Goal: Check status: Check status

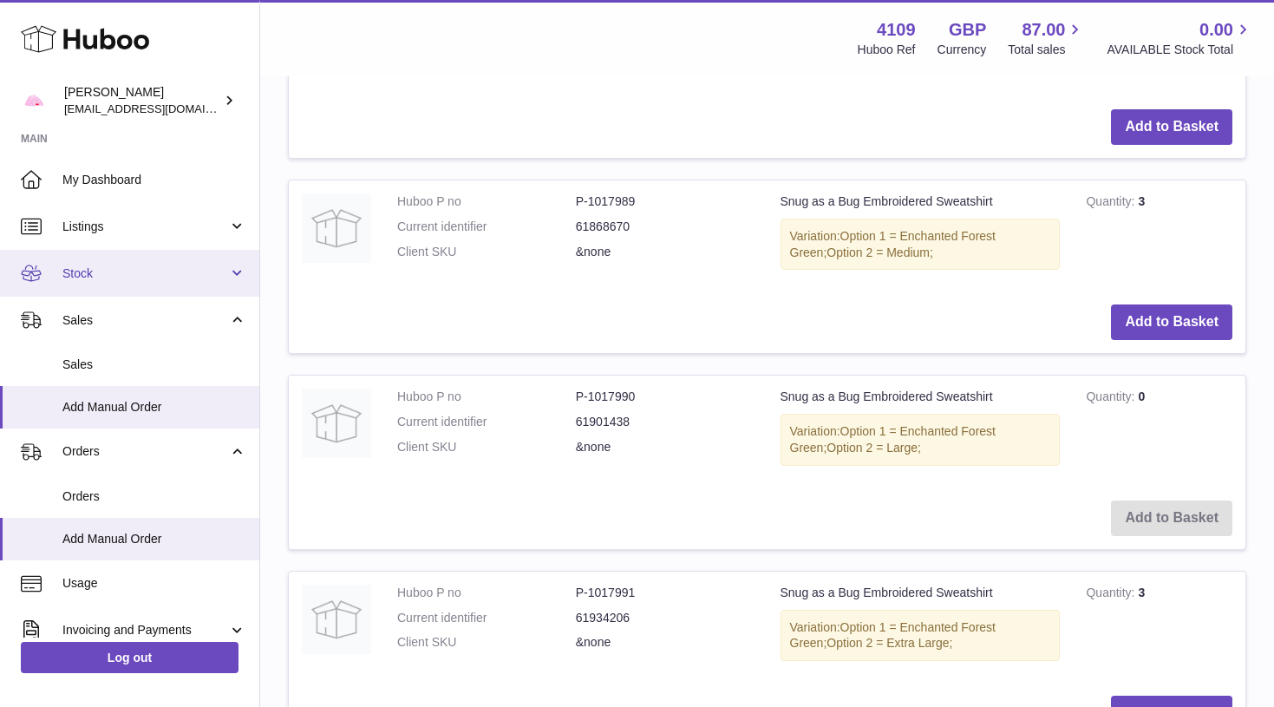
click at [103, 278] on span "Stock" at bounding box center [145, 273] width 166 height 16
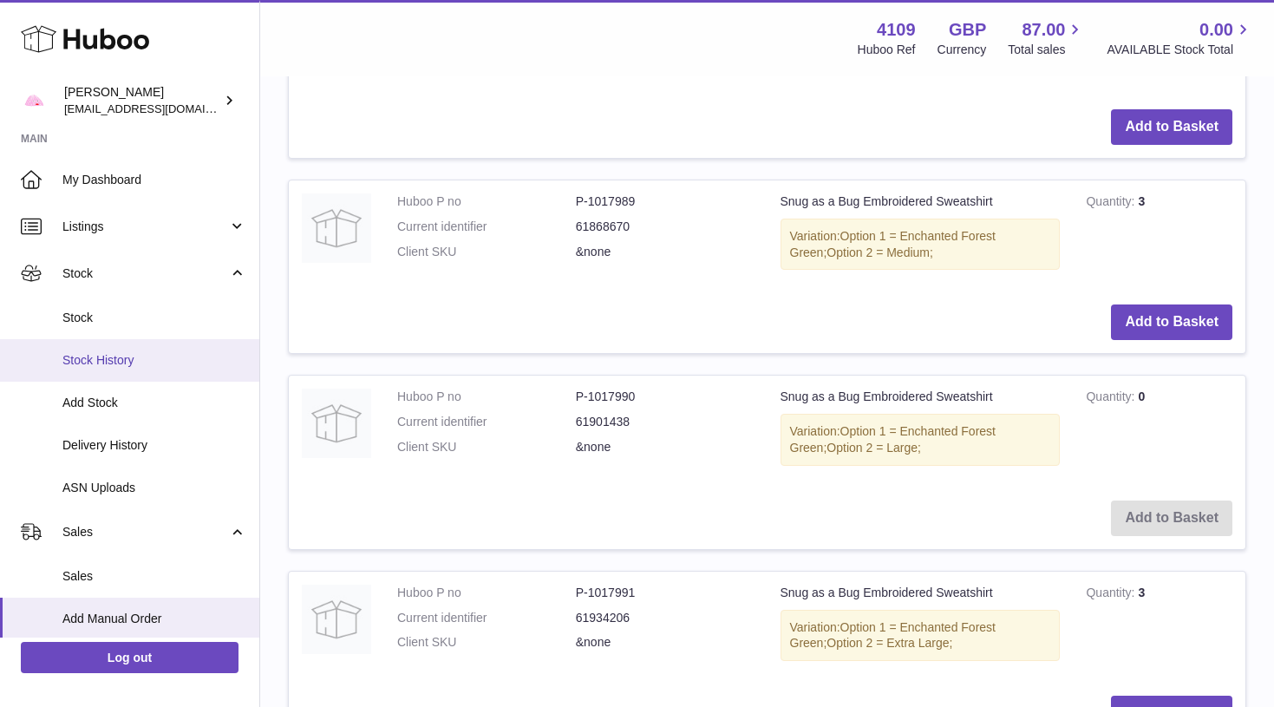
click at [101, 362] on span "Stock History" at bounding box center [154, 360] width 184 height 16
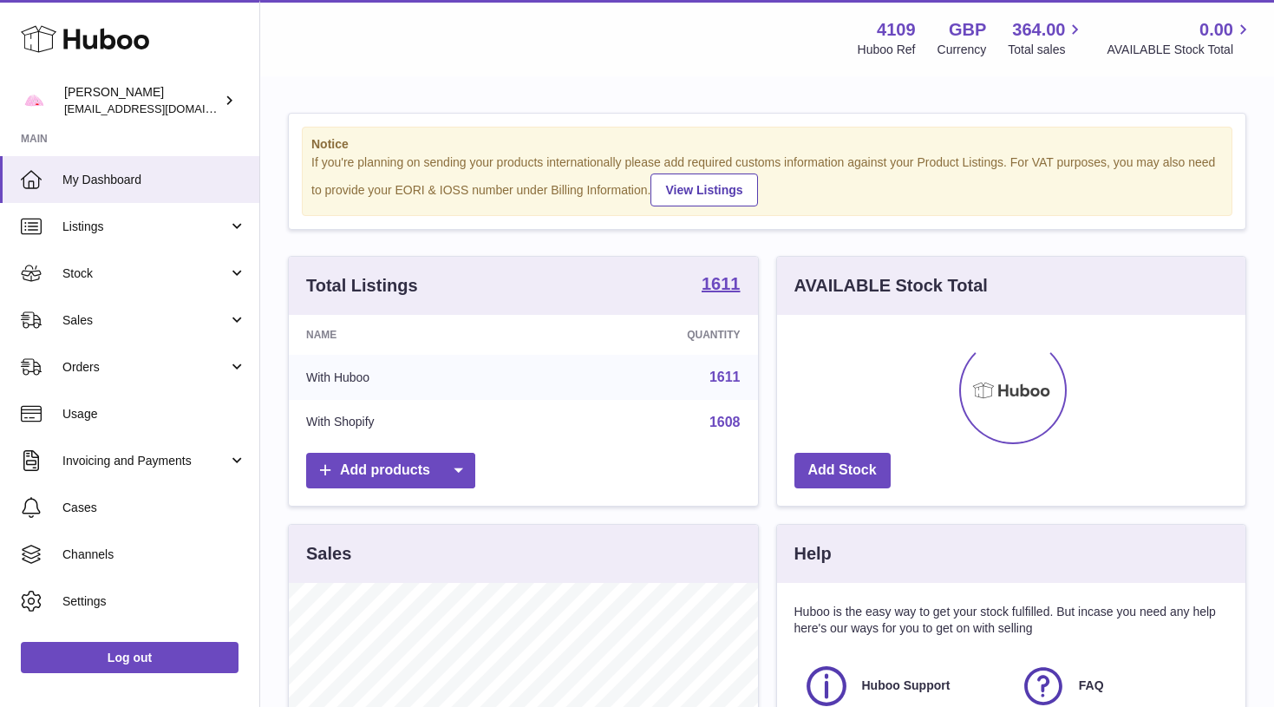
scroll to position [271, 468]
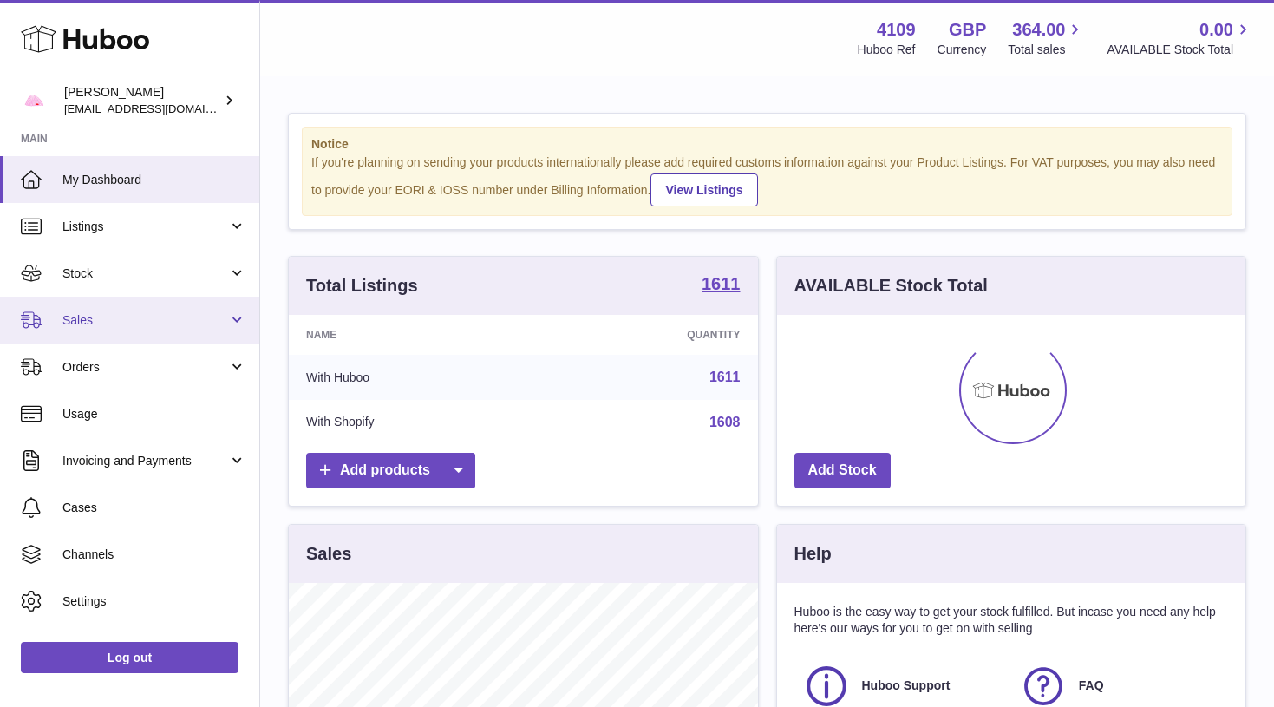
click at [115, 324] on span "Sales" at bounding box center [145, 320] width 166 height 16
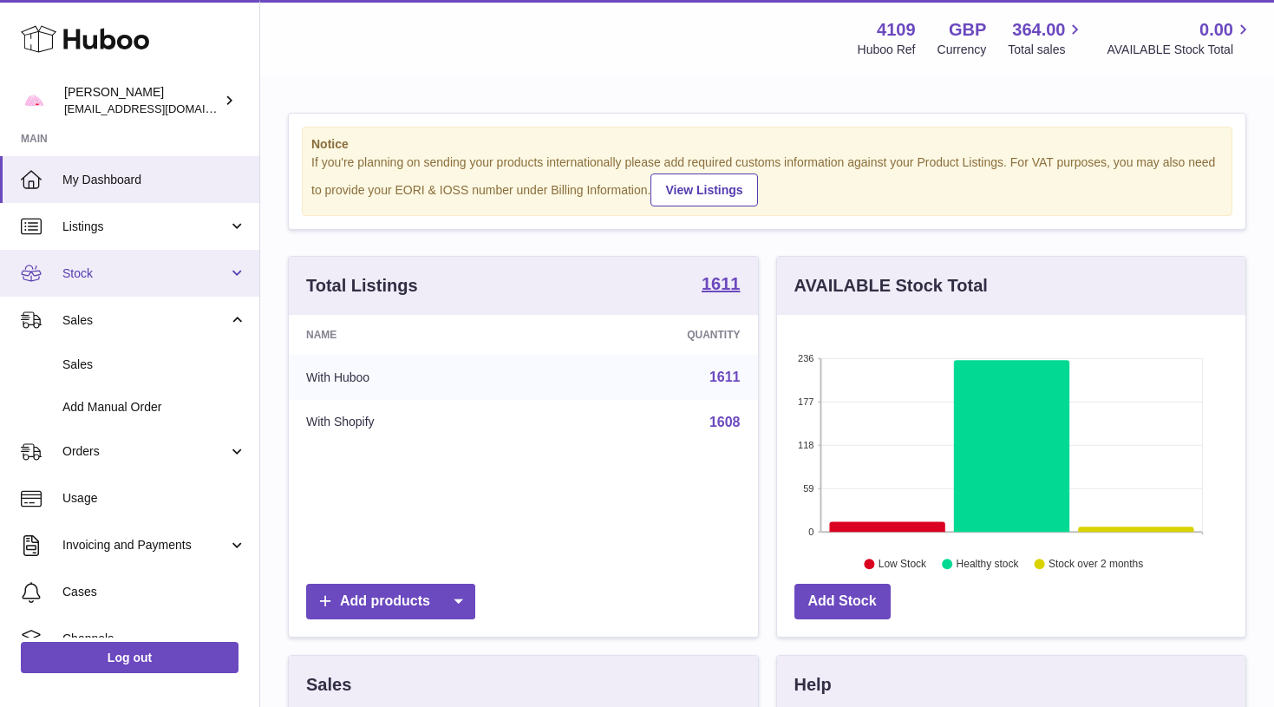
click at [130, 278] on span "Stock" at bounding box center [145, 273] width 166 height 16
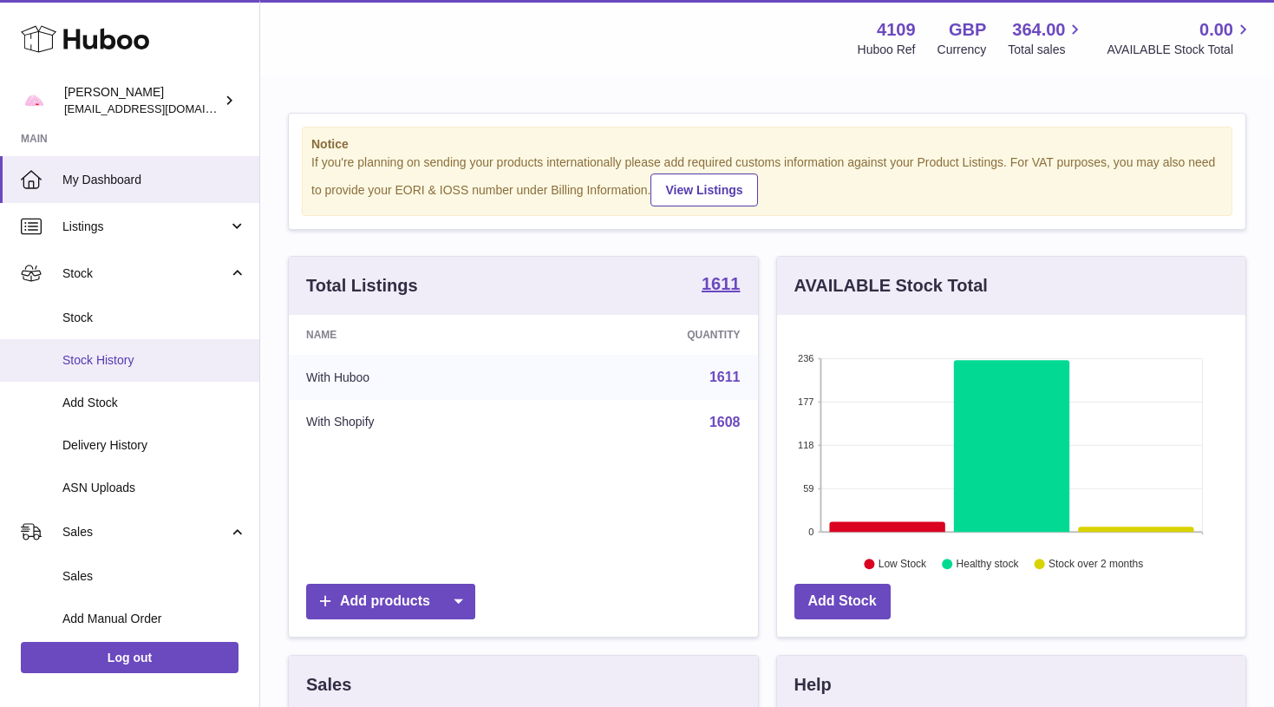
click at [128, 375] on link "Stock History" at bounding box center [129, 360] width 259 height 42
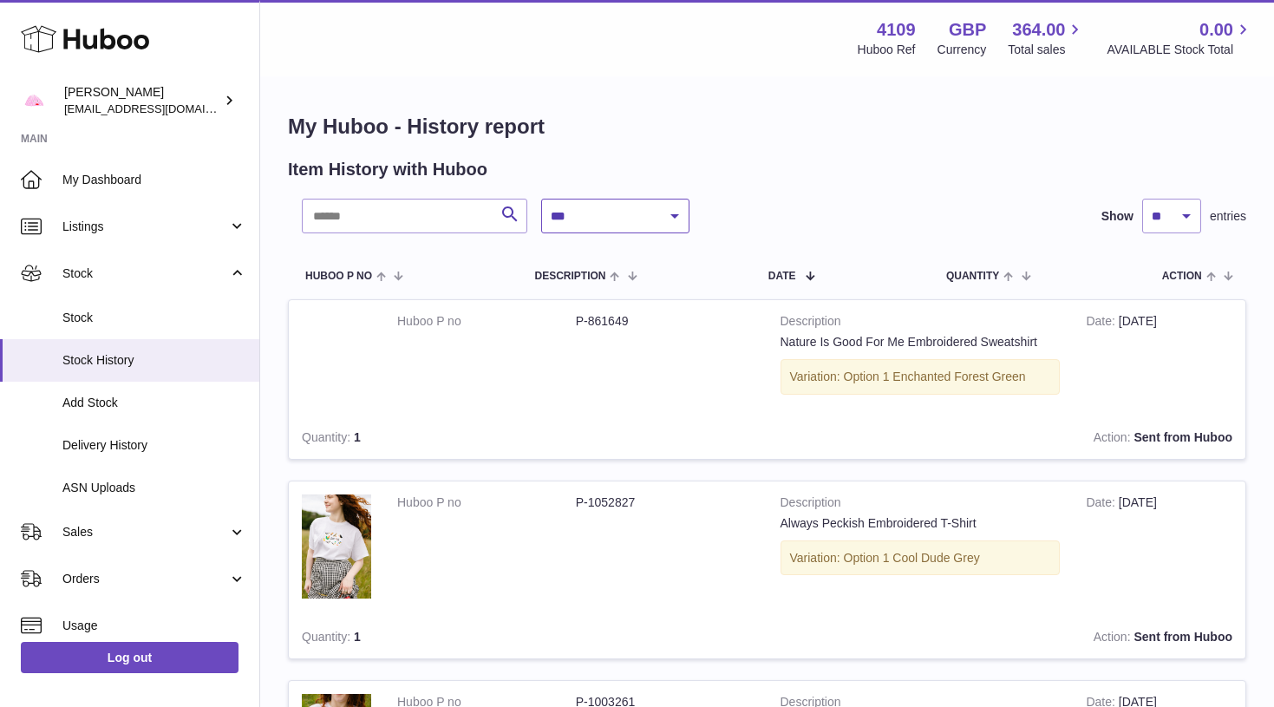
select select "*"
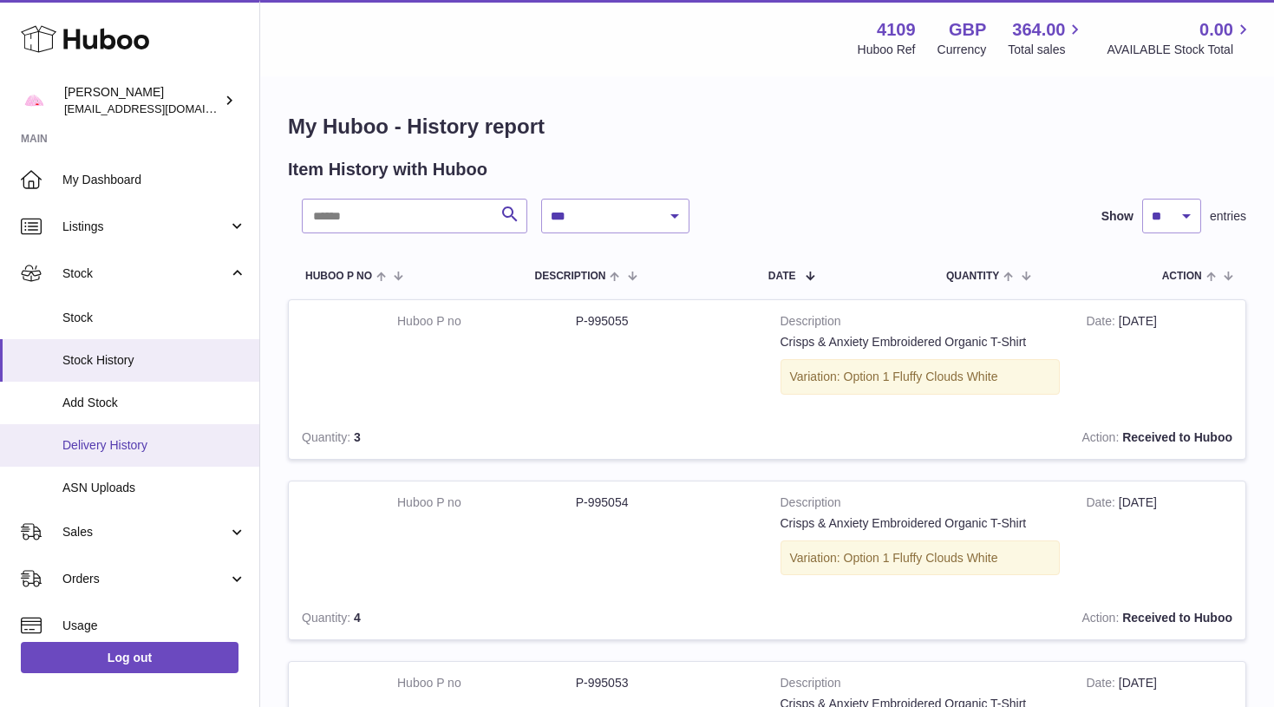
click at [173, 437] on span "Delivery History" at bounding box center [154, 445] width 184 height 16
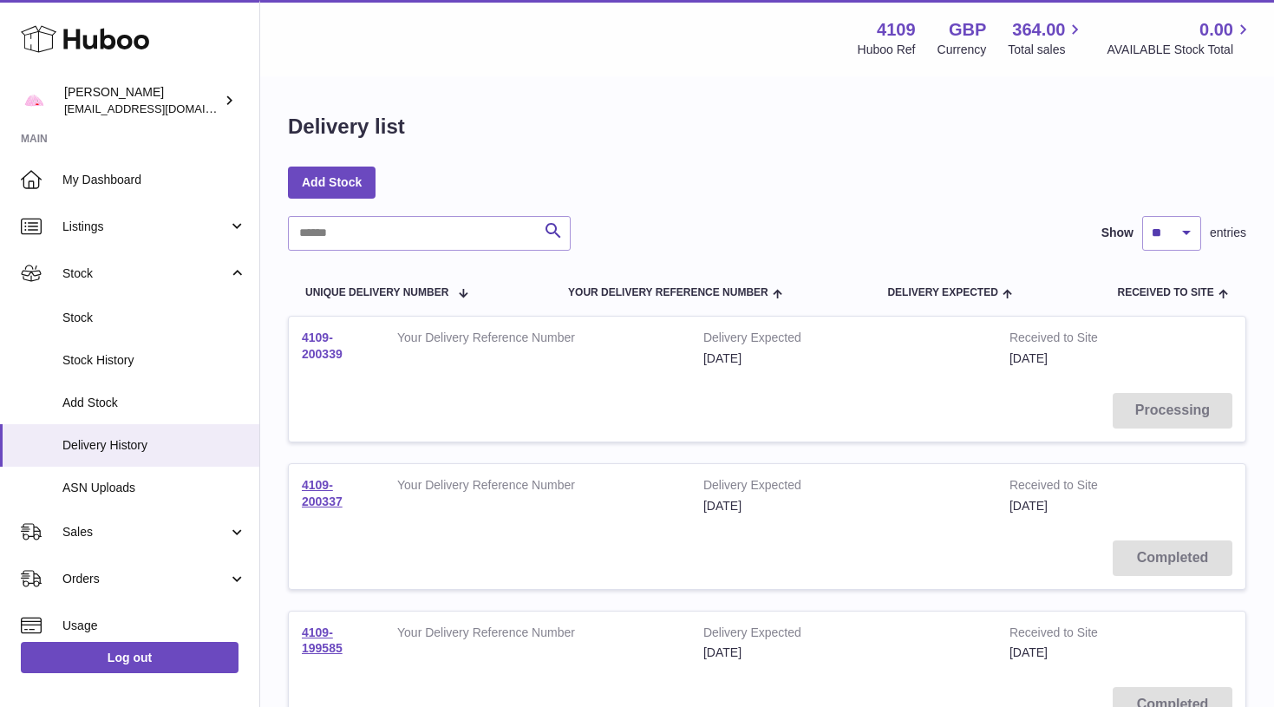
click at [329, 340] on link "4109-200339" at bounding box center [322, 345] width 41 height 30
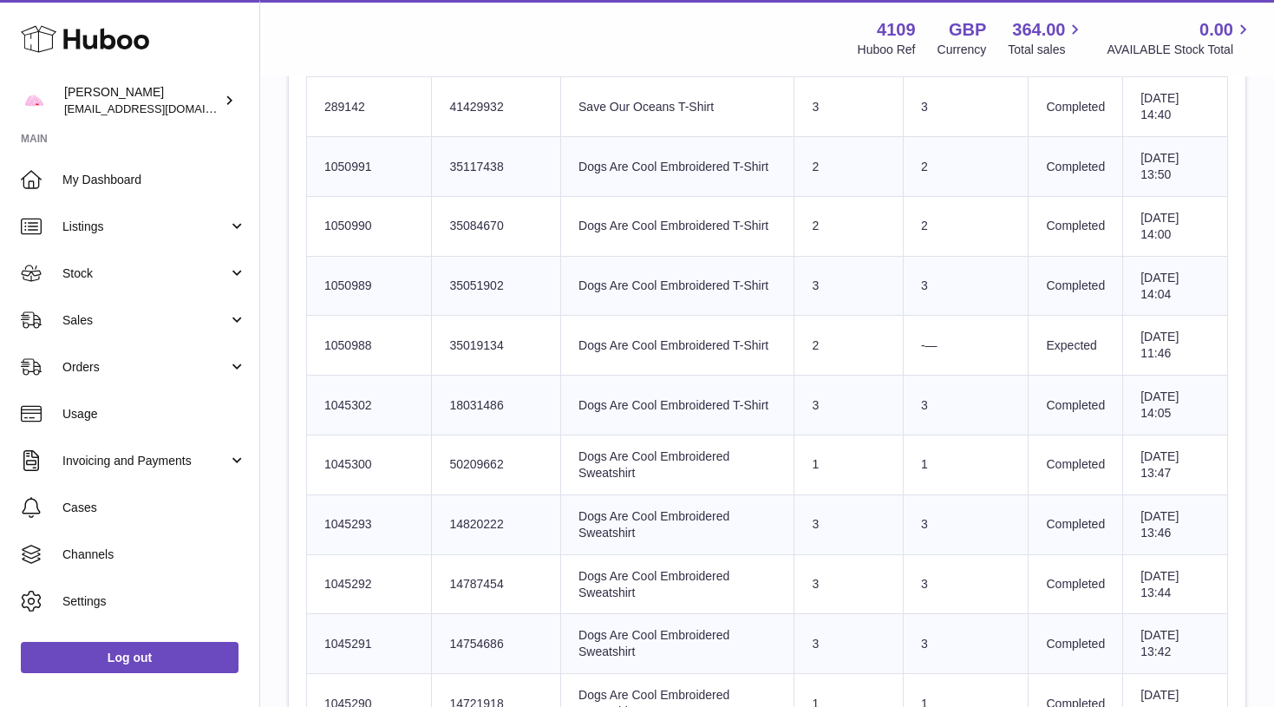
scroll to position [2199, 0]
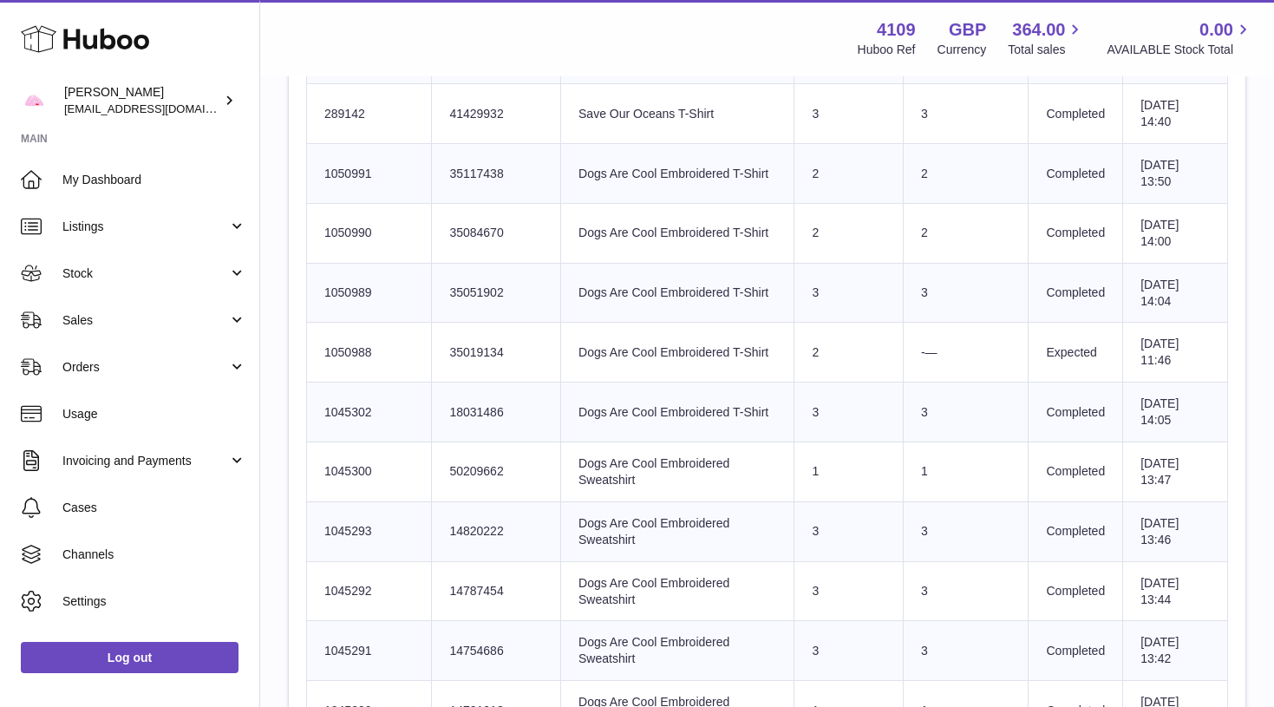
click at [644, 323] on td "Product title Dogs Are Cool Embroidered T-Shirt" at bounding box center [677, 353] width 233 height 60
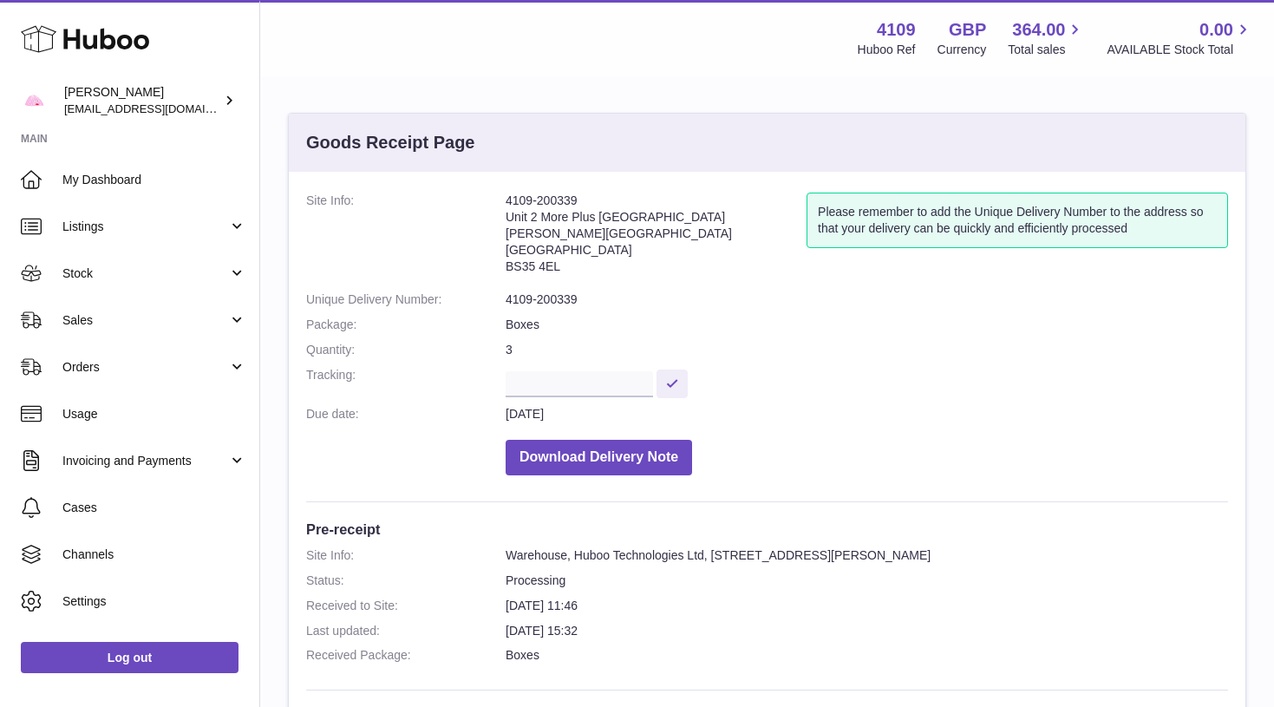
scroll to position [0, 0]
click at [160, 276] on span "Stock" at bounding box center [145, 273] width 166 height 16
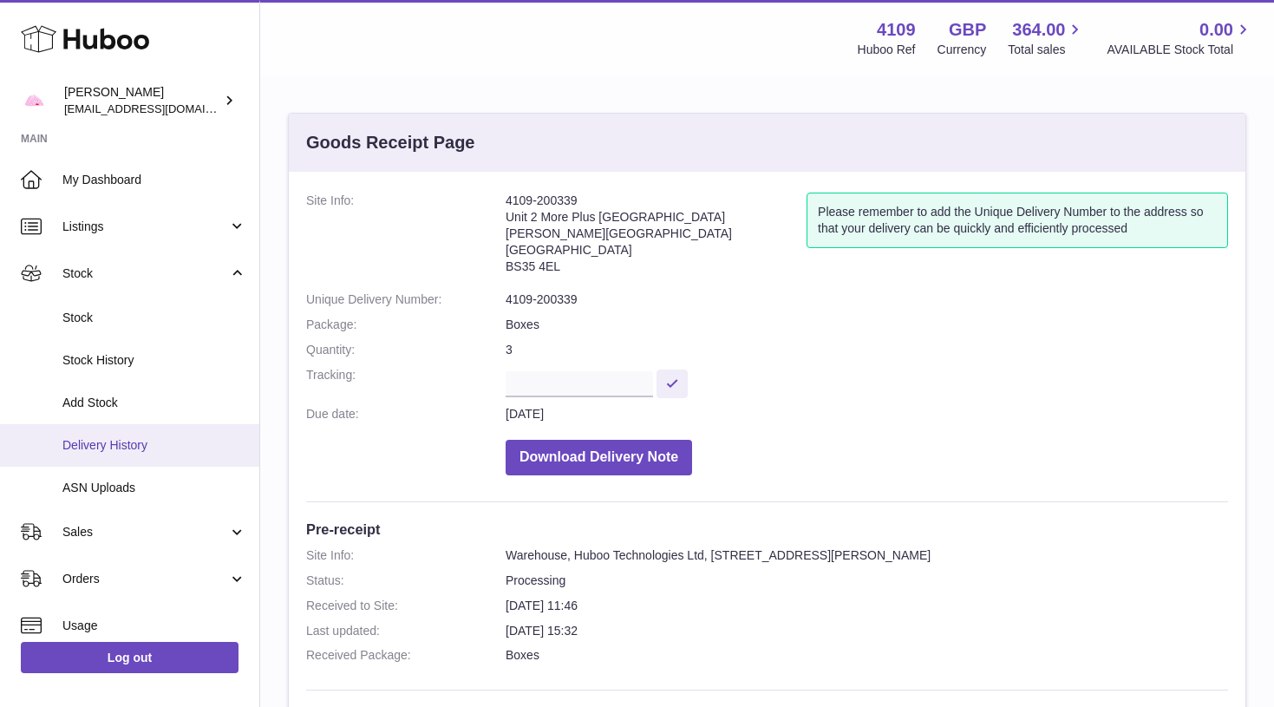
click at [147, 437] on span "Delivery History" at bounding box center [154, 445] width 184 height 16
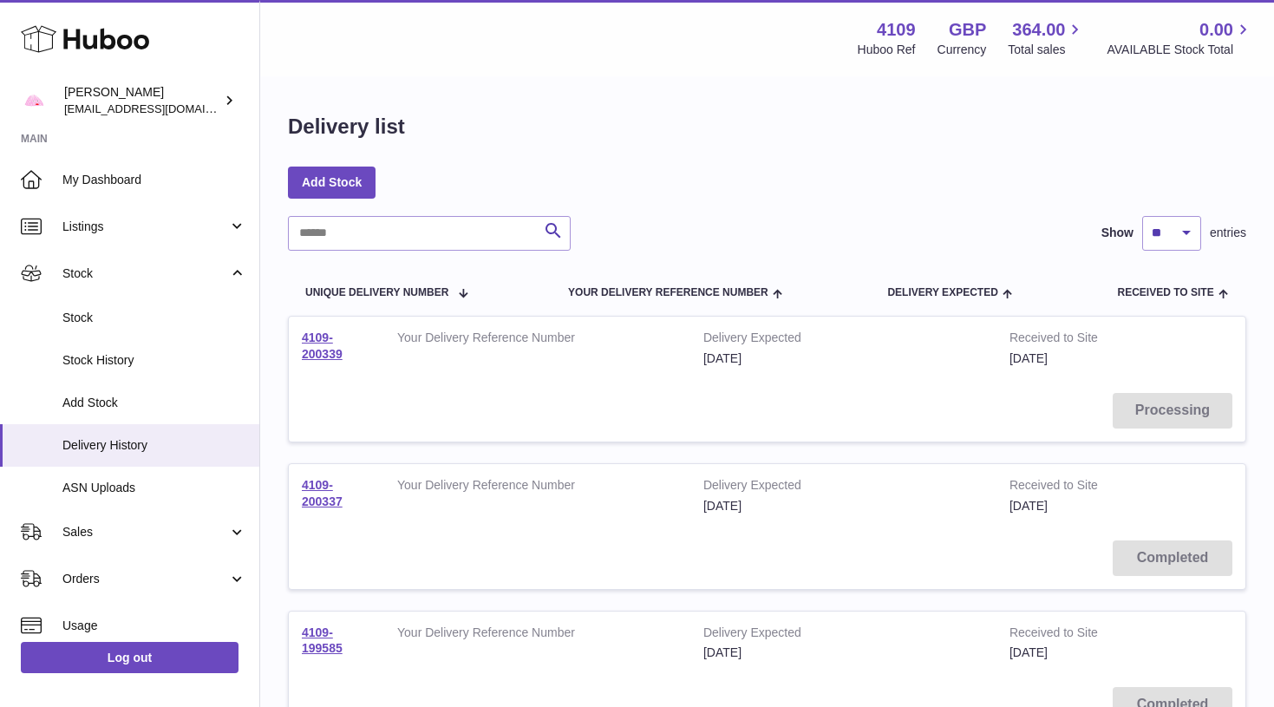
click at [318, 512] on td "4109-200337" at bounding box center [336, 495] width 95 height 63
click at [318, 500] on link "4109-200337" at bounding box center [322, 493] width 41 height 30
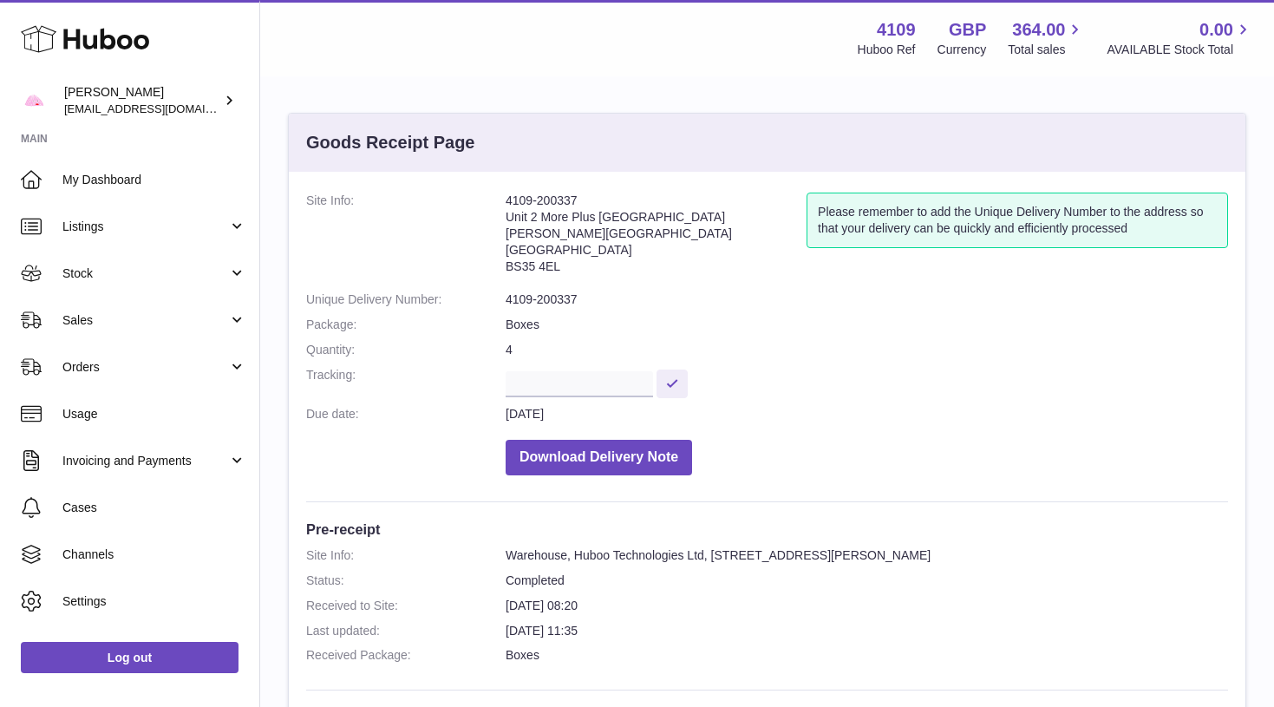
scroll to position [570, 0]
